Goal: Information Seeking & Learning: Find specific fact

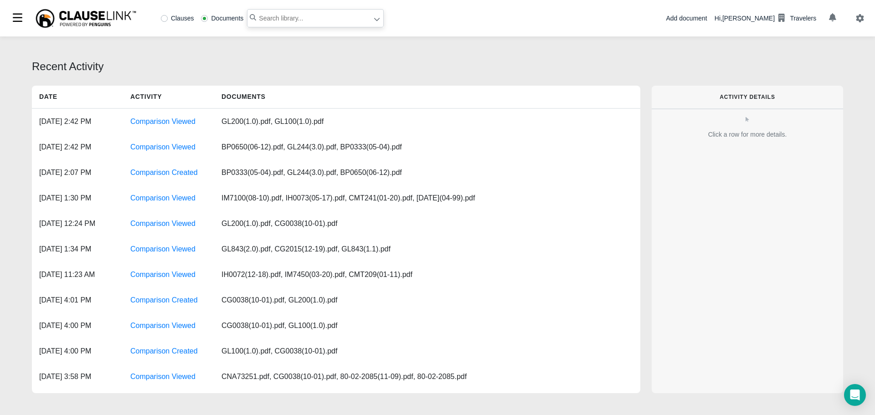
click at [272, 23] on input "text" at bounding box center [315, 18] width 137 height 18
click at [273, 21] on input "text" at bounding box center [315, 18] width 137 height 18
type input "6912"
click at [374, 19] on icon at bounding box center [376, 19] width 5 height 3
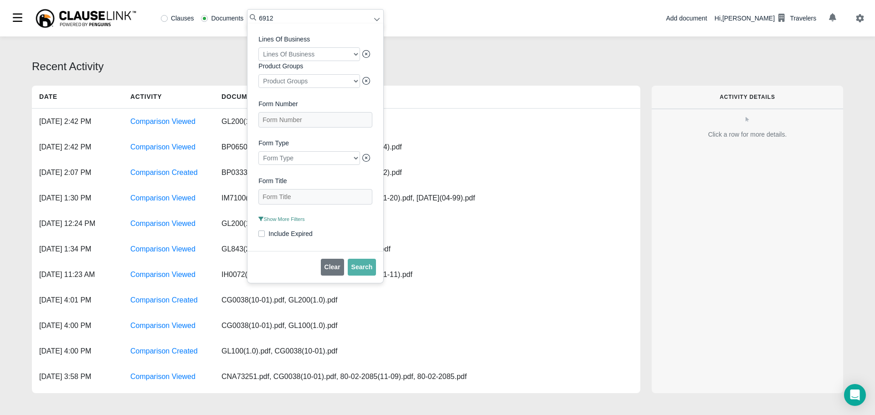
click at [285, 222] on span "Show More Filters" at bounding box center [281, 218] width 46 height 5
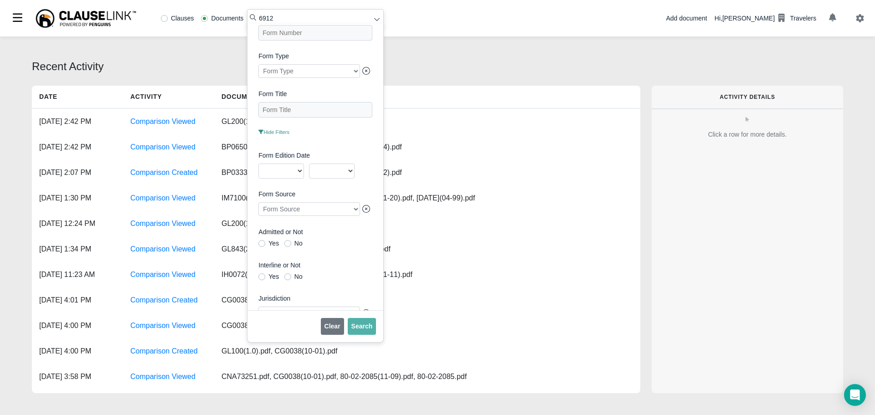
scroll to position [210, 0]
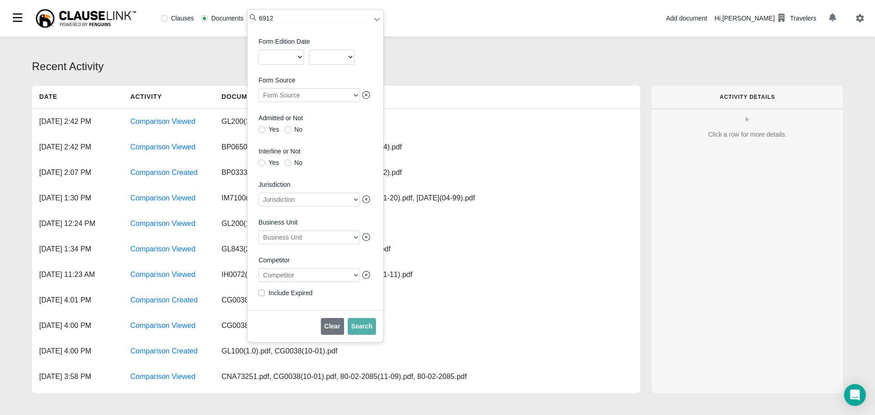
click at [287, 277] on div at bounding box center [309, 275] width 102 height 14
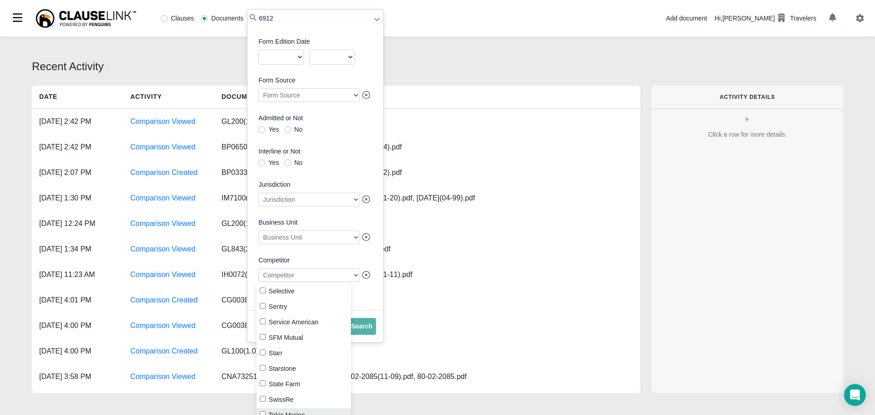
scroll to position [1048, 0]
click at [264, 298] on input "Progressive" at bounding box center [263, 298] width 6 height 6
checkbox input "true"
click at [375, 322] on div "Clear Search" at bounding box center [315, 326] width 136 height 32
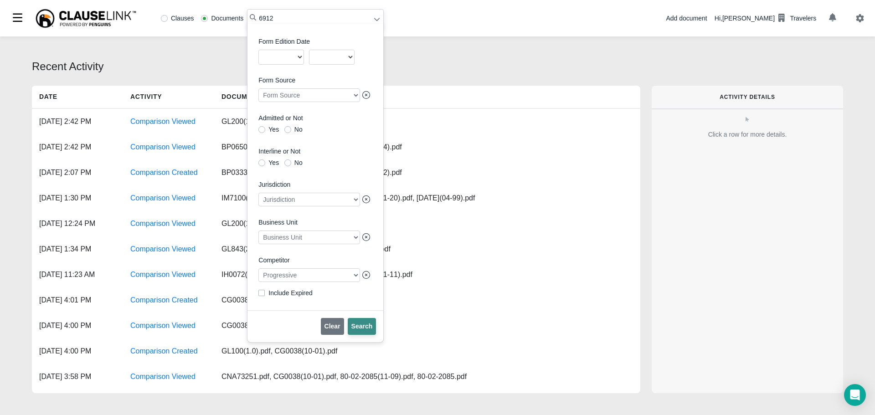
click at [357, 328] on span "Search" at bounding box center [361, 326] width 21 height 7
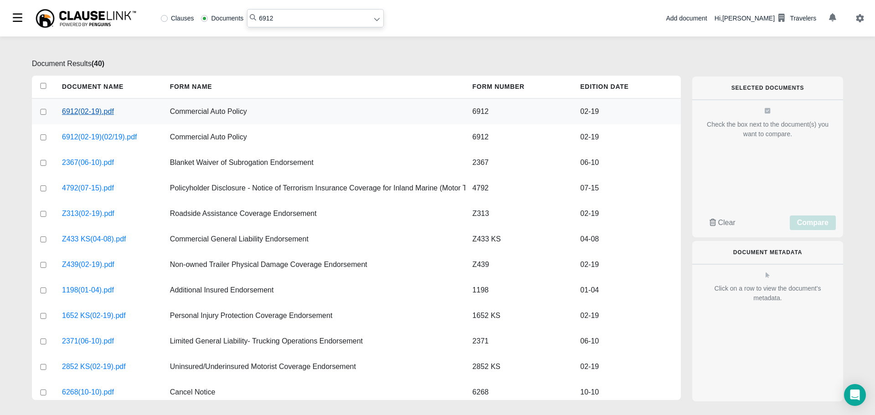
click at [91, 112] on link "6912(02-19).pdf" at bounding box center [88, 111] width 52 height 11
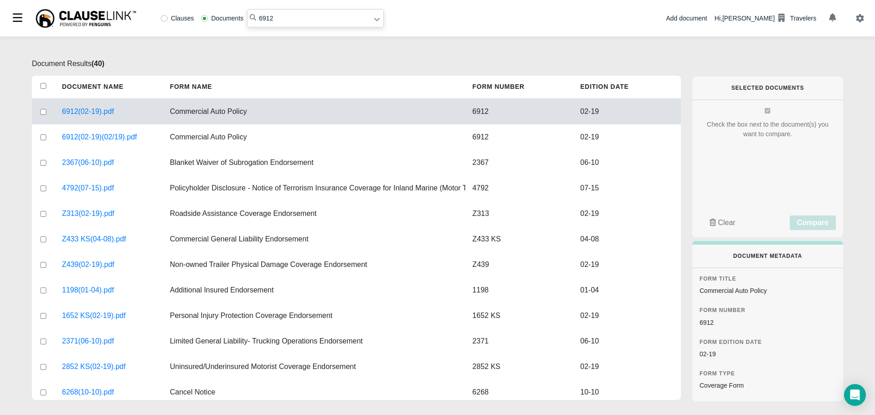
click at [286, 19] on input "6912" at bounding box center [315, 18] width 137 height 18
drag, startPoint x: 286, startPoint y: 19, endPoint x: 222, endPoint y: 9, distance: 65.0
click at [222, 9] on div "Clauses Documents 6912" at bounding box center [270, 18] width 226 height 18
click at [378, 21] on input "04-02-0582" at bounding box center [315, 18] width 137 height 18
type input "04-02-0582"
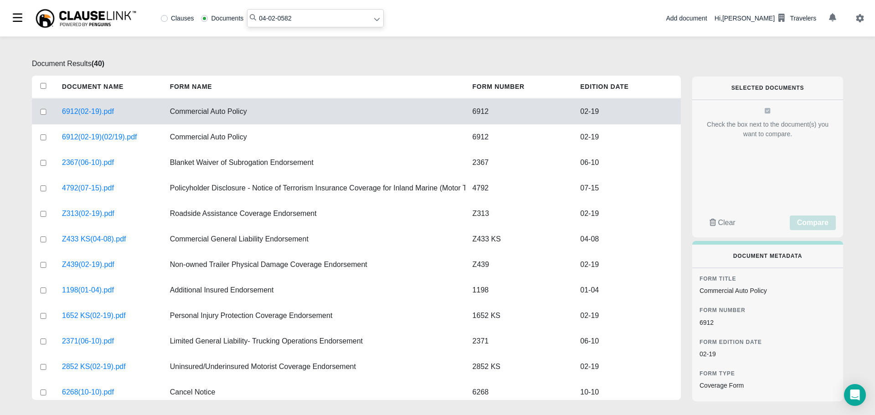
click at [374, 18] on icon at bounding box center [377, 19] width 6 height 6
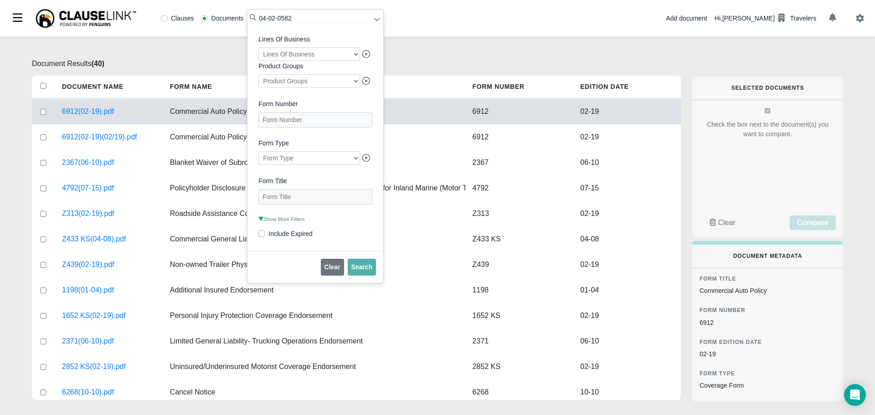
click at [290, 222] on span "Show More Filters" at bounding box center [281, 218] width 46 height 5
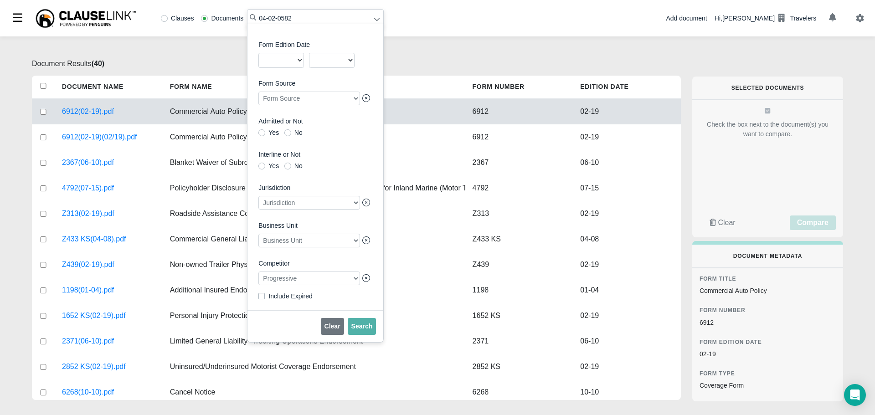
scroll to position [210, 0]
click at [299, 277] on div at bounding box center [309, 275] width 102 height 14
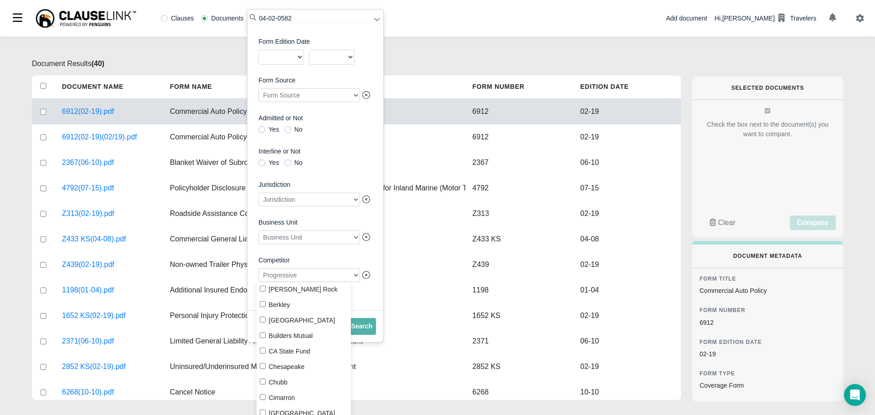
scroll to position [273, 0]
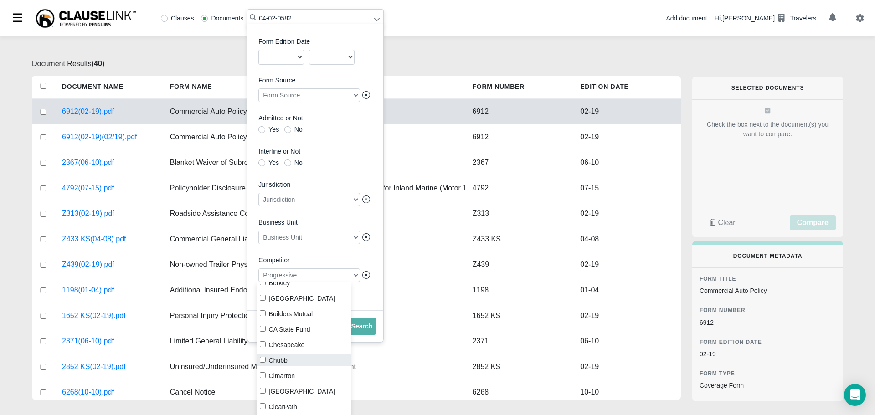
click at [264, 358] on input "Chubb" at bounding box center [263, 360] width 6 height 6
checkbox input "true"
click at [362, 273] on icon at bounding box center [366, 275] width 8 height 8
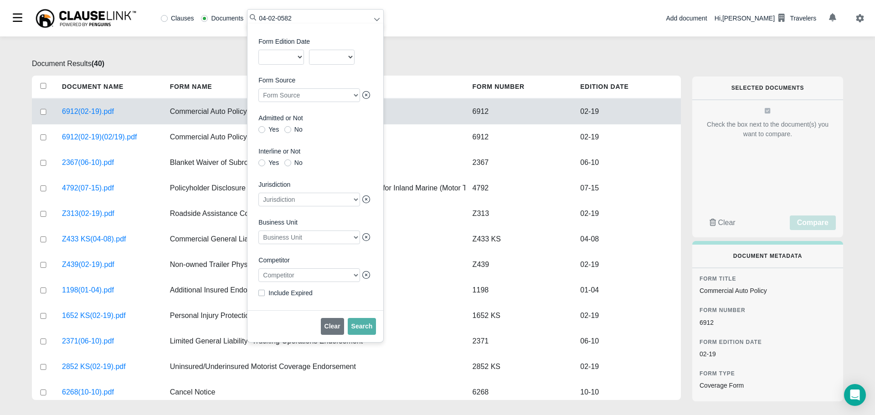
click at [322, 280] on div at bounding box center [309, 275] width 102 height 14
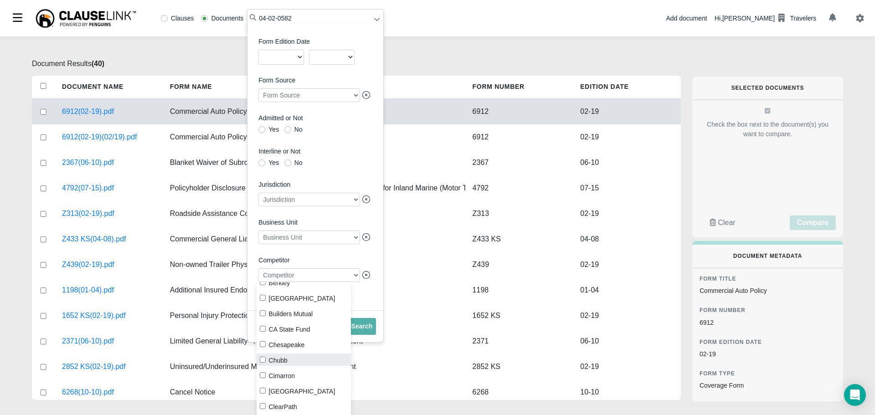
click at [263, 358] on input "Chubb" at bounding box center [263, 360] width 6 height 6
checkbox input "true"
click at [363, 330] on span "Search" at bounding box center [361, 326] width 21 height 7
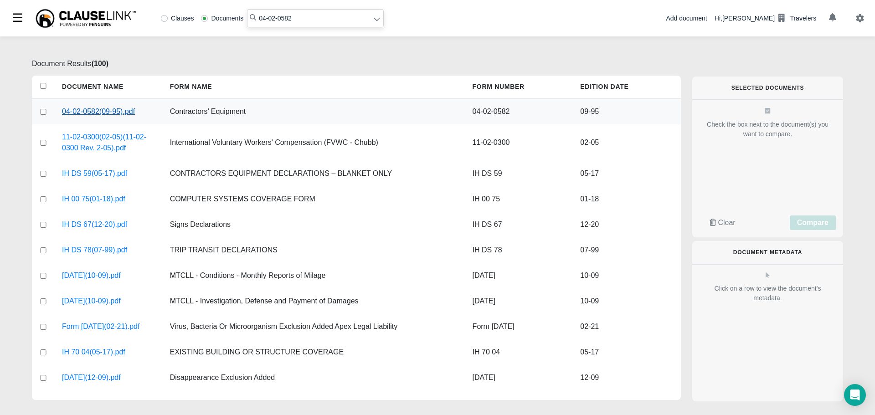
click at [103, 112] on link "04-02-0582(09-95).pdf" at bounding box center [98, 111] width 73 height 11
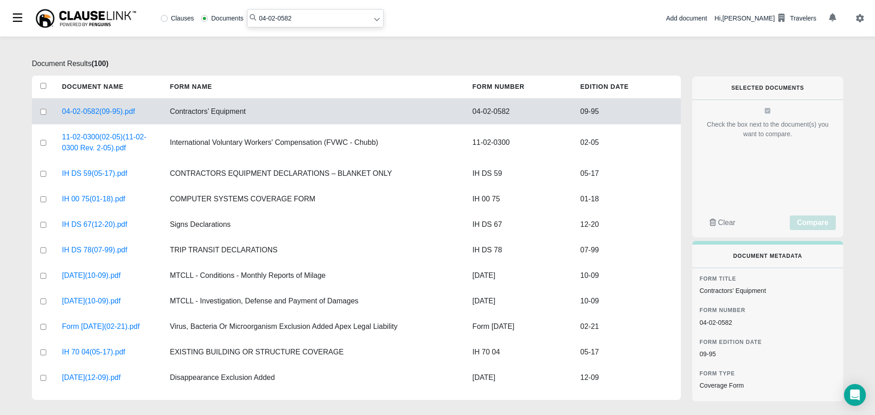
click at [374, 21] on icon at bounding box center [377, 19] width 6 height 6
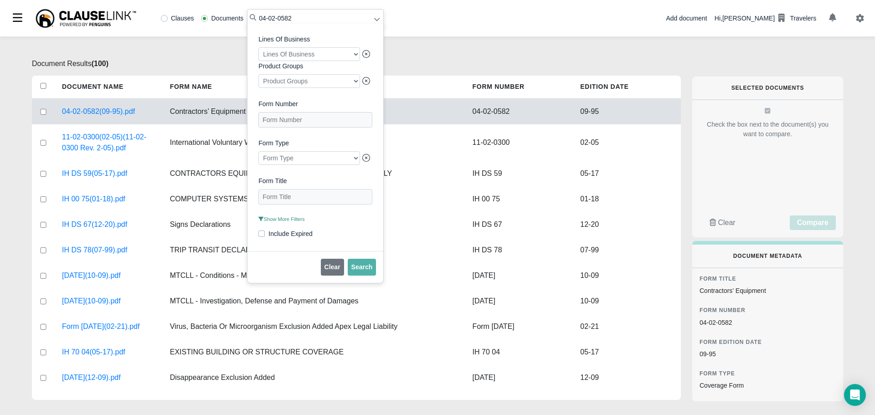
click at [285, 222] on span "Show More Filters" at bounding box center [281, 218] width 46 height 5
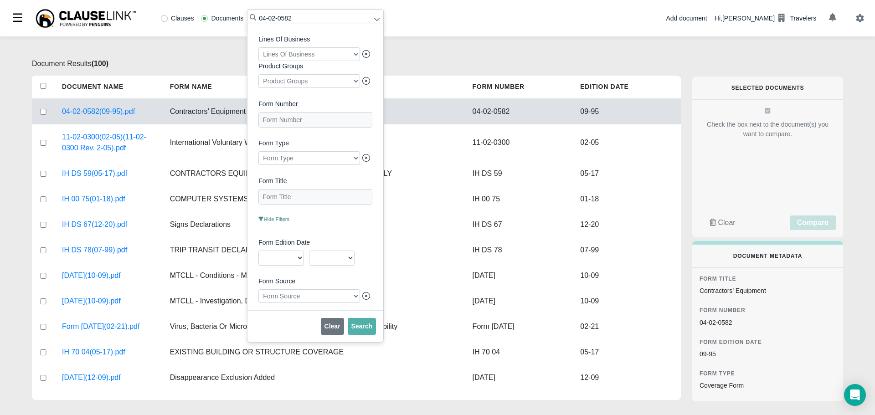
scroll to position [210, 0]
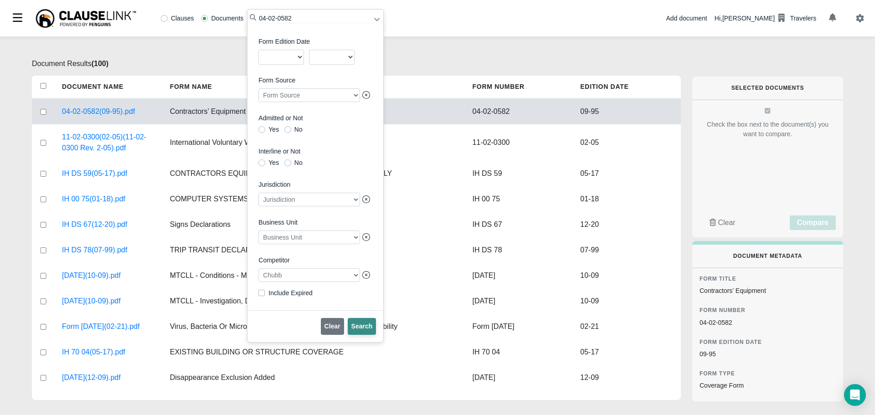
click at [355, 324] on span "Search" at bounding box center [361, 326] width 21 height 7
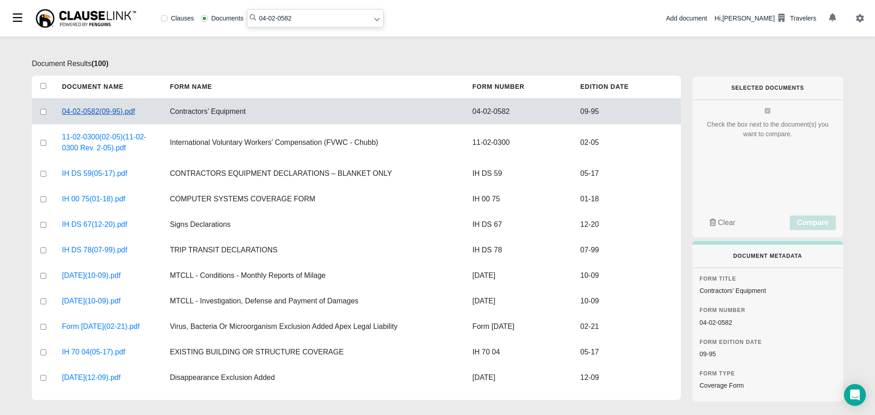
click at [78, 109] on link "04-02-0582(09-95).pdf" at bounding box center [98, 111] width 73 height 11
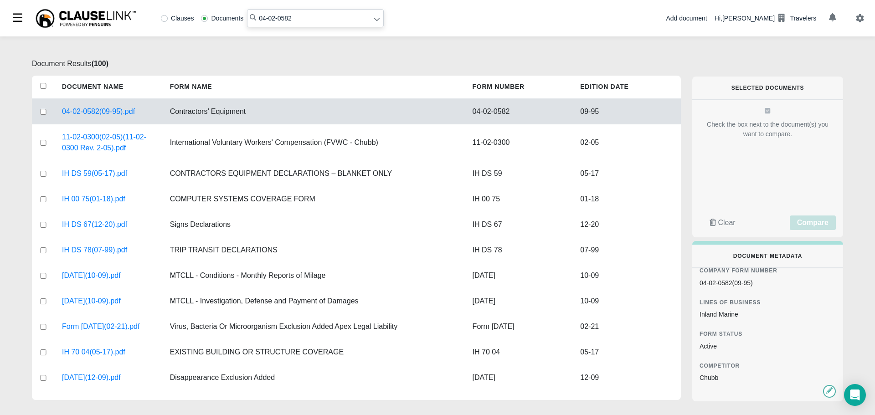
scroll to position [0, 0]
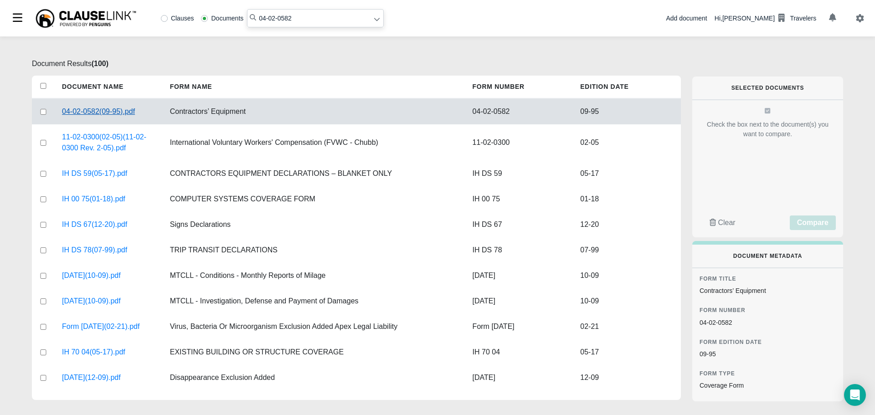
click at [109, 111] on link "04-02-0582(09-95).pdf" at bounding box center [98, 111] width 73 height 11
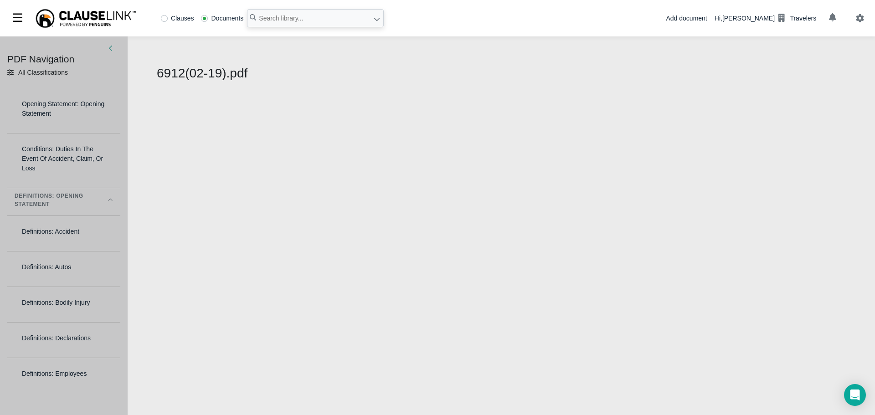
select select "1"
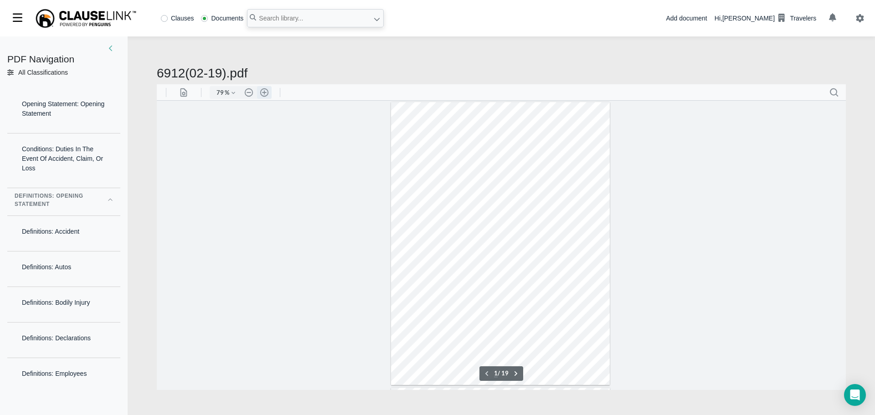
click at [262, 88] on button ".cls-1{fill:#abb0c4;} icon - header - zoom - in - line" at bounding box center [264, 92] width 15 height 13
type input "136"
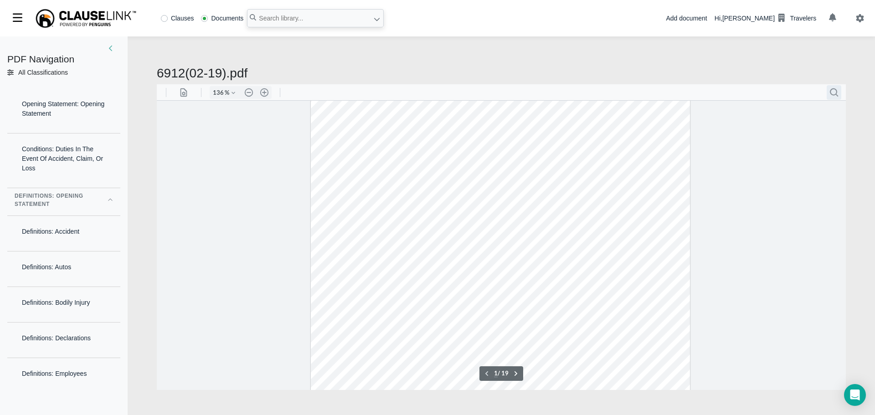
click at [832, 92] on button ".cls-1{fill:#abb0c4;} icon - header - search" at bounding box center [834, 92] width 15 height 15
click at [736, 109] on input "Search document" at bounding box center [780, 113] width 114 height 9
type input "Compa"
type input "5"
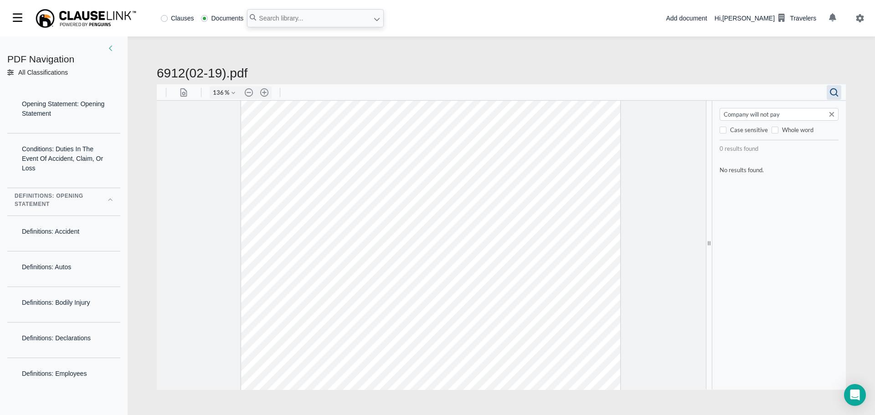
click at [750, 113] on input "Company will not pay" at bounding box center [780, 113] width 114 height 9
type input "will not pay"
type input "7"
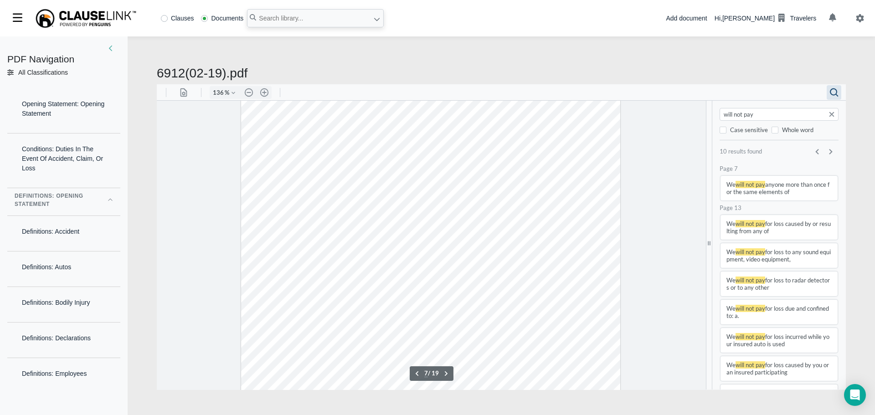
scroll to position [3173, 0]
click at [771, 115] on input "will not pay" at bounding box center [780, 113] width 114 height 9
type input "will not pay for"
type input "13"
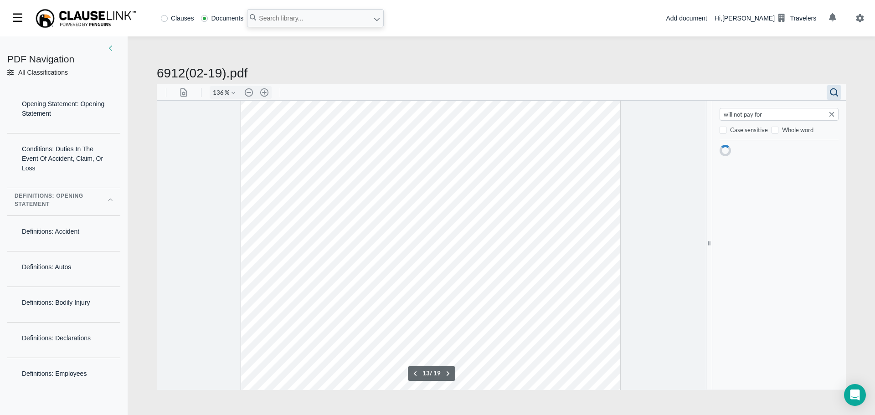
scroll to position [5974, 0]
click at [806, 112] on input "will not pay for loss or damage" at bounding box center [780, 113] width 114 height 9
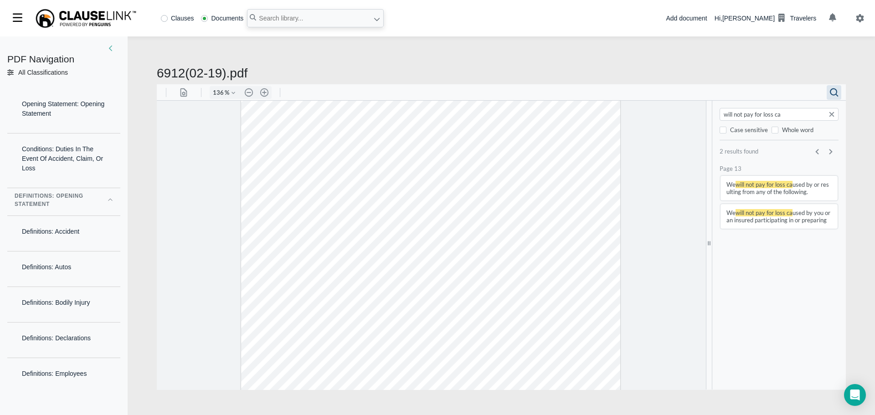
type input "will not pay for loss ca"
click at [793, 187] on button "We will not pay for loss ca used by or resulting from any of the following." at bounding box center [778, 187] width 117 height 25
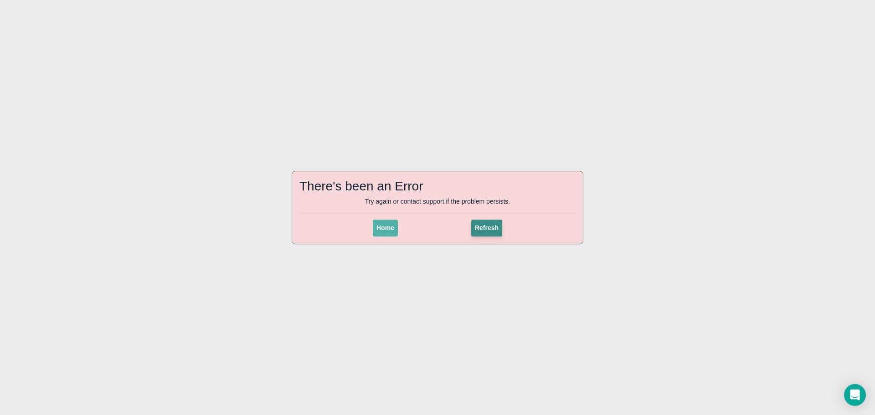
click at [489, 231] on span "Refresh" at bounding box center [487, 227] width 24 height 7
click at [488, 230] on span "Refresh" at bounding box center [487, 227] width 24 height 7
